Goal: Check status

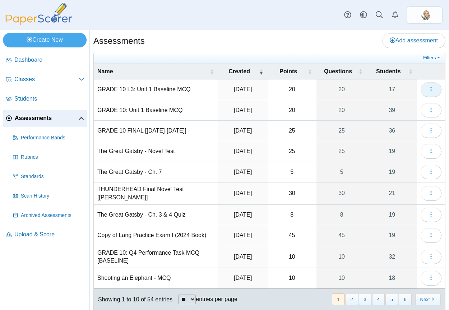
click at [430, 86] on button "button" at bounding box center [431, 89] width 21 height 14
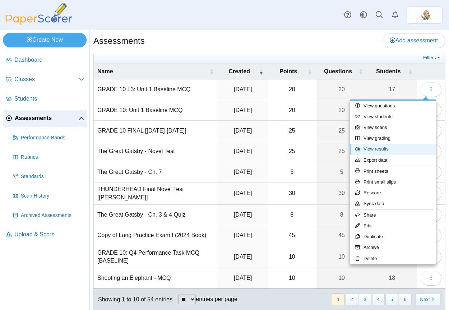
click at [390, 150] on link "View results" at bounding box center [393, 149] width 86 height 11
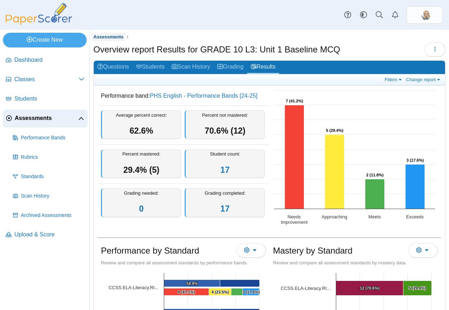
click at [118, 37] on span "Assessments" at bounding box center [108, 36] width 30 height 5
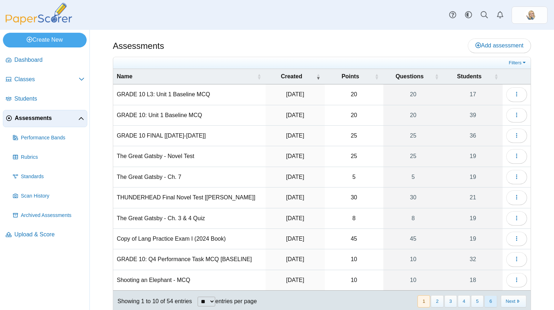
click at [449, 301] on button "6" at bounding box center [490, 301] width 13 height 12
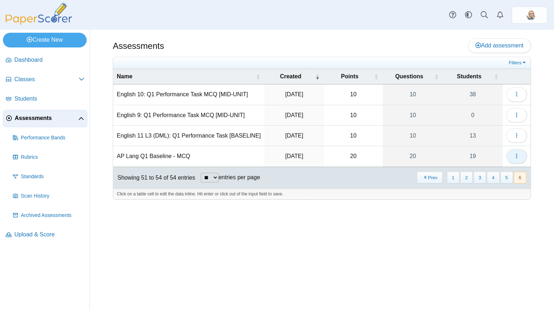
click at [449, 154] on icon "button" at bounding box center [517, 156] width 6 height 6
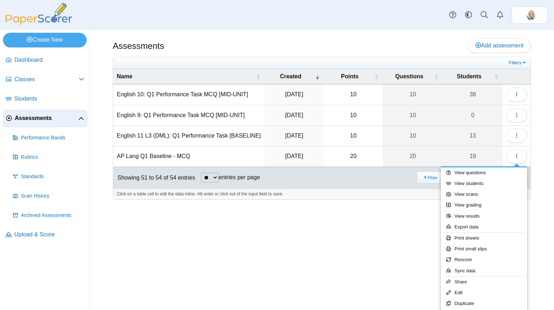
drag, startPoint x: 545, startPoint y: 309, endPoint x: 546, endPoint y: 315, distance: 7.0
click at [449, 310] on html "Dashboard Classes Archived classes Students" at bounding box center [277, 155] width 554 height 310
